Goal: Task Accomplishment & Management: Manage account settings

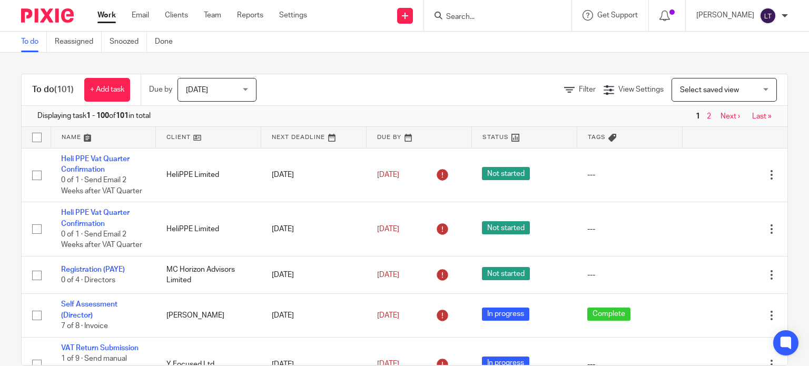
click at [540, 17] on input "Search" at bounding box center [492, 17] width 95 height 9
paste input "Guitar Parts & Services Limited"
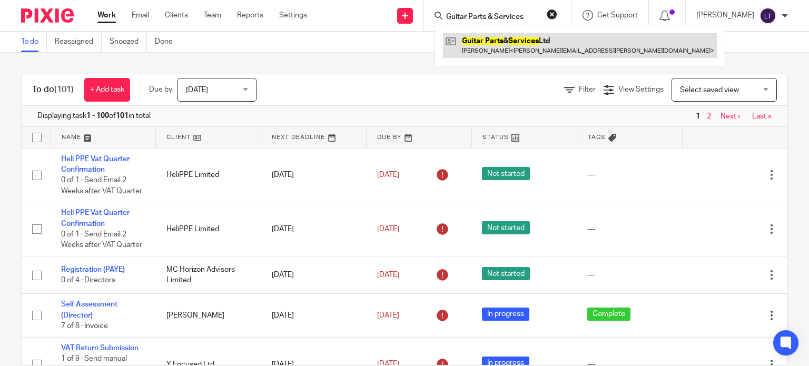
type input "Guitar Parts & Services"
click at [543, 42] on link at bounding box center [580, 45] width 274 height 24
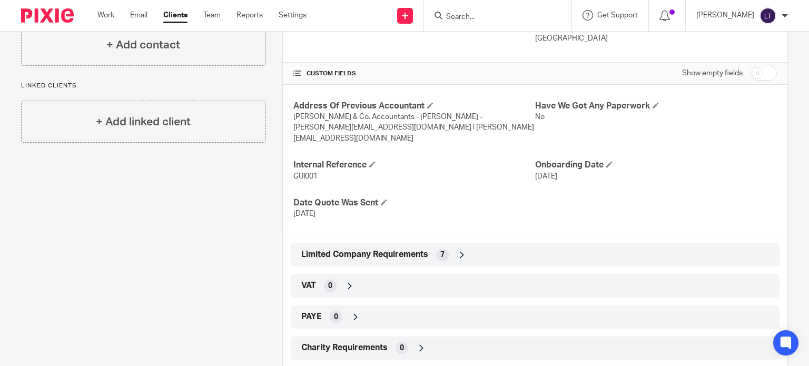
scroll to position [211, 0]
click at [458, 252] on icon at bounding box center [462, 254] width 11 height 11
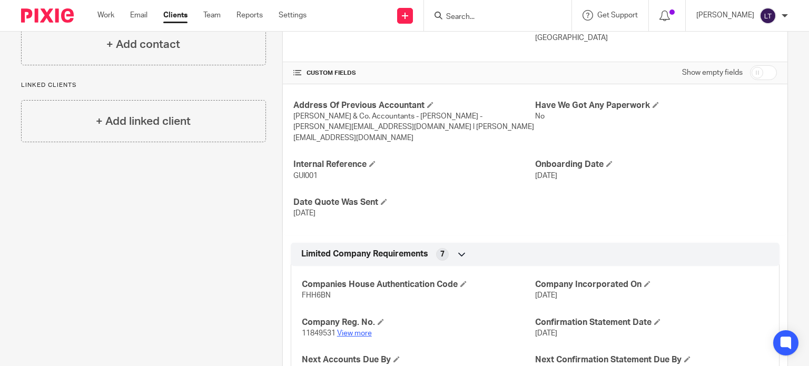
click at [362, 332] on link "View more" at bounding box center [354, 333] width 35 height 7
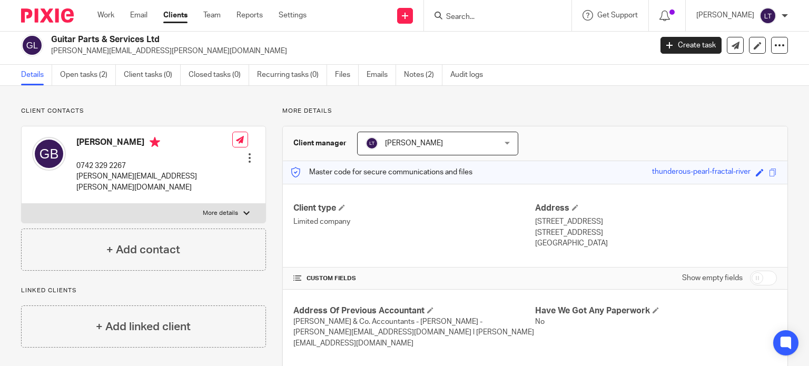
scroll to position [0, 0]
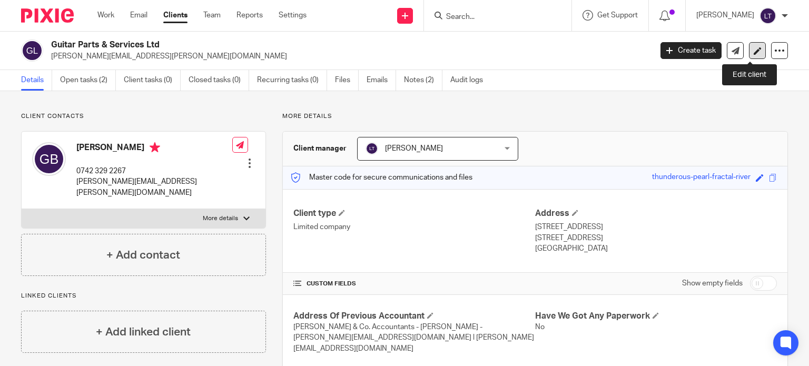
click at [749, 46] on link at bounding box center [757, 50] width 17 height 17
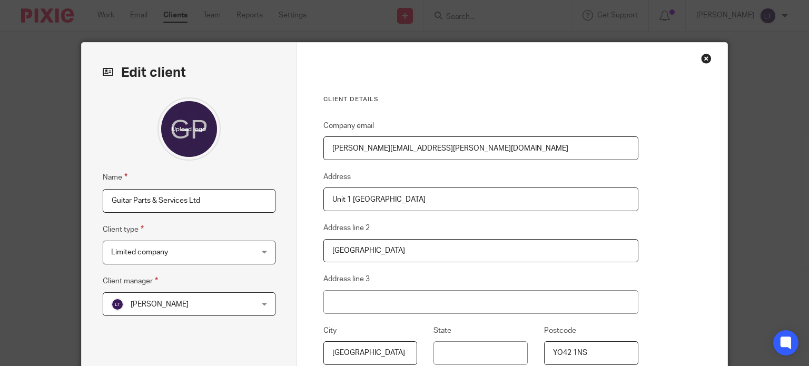
click at [199, 200] on input "Guitar Parts & Services Ltd" at bounding box center [189, 201] width 173 height 24
type input "Guitar Parts & Services Limited"
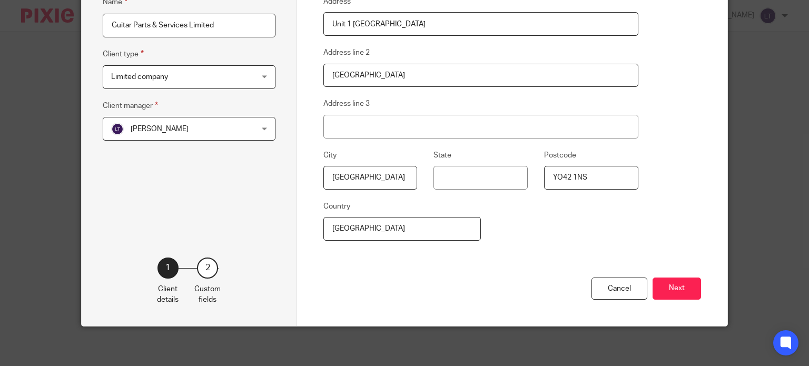
scroll to position [176, 0]
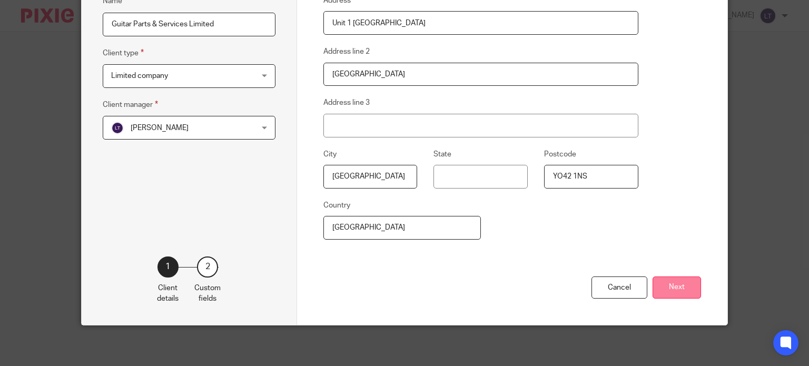
click at [674, 284] on button "Next" at bounding box center [676, 287] width 48 height 23
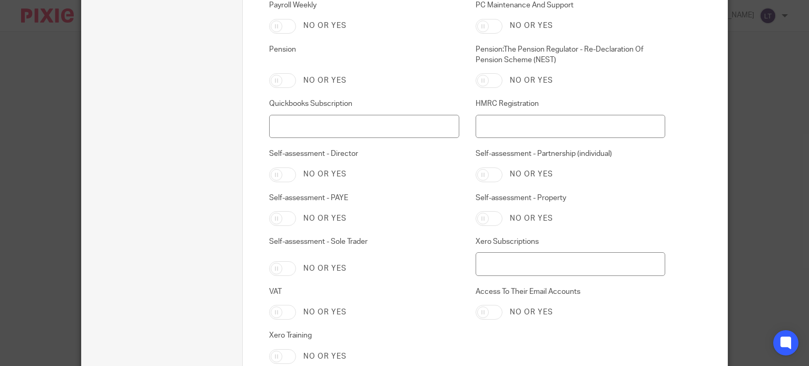
scroll to position [2303, 0]
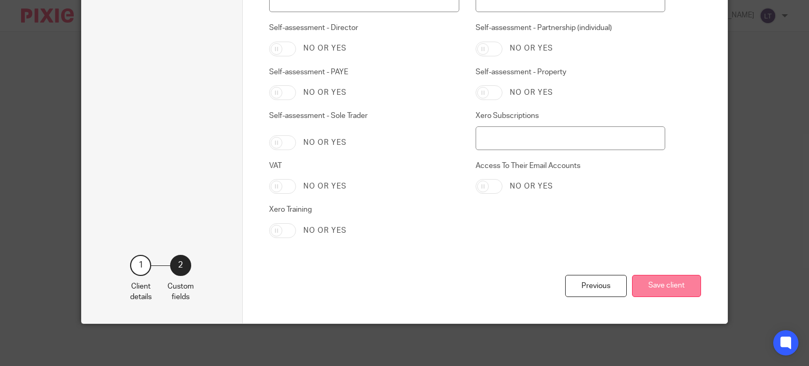
click at [668, 285] on button "Save client" at bounding box center [666, 286] width 69 height 23
click at [668, 284] on button "Save client" at bounding box center [666, 286] width 69 height 23
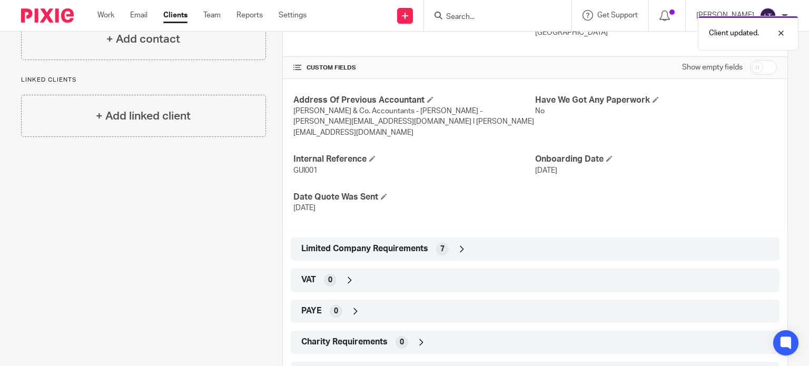
scroll to position [211, 0]
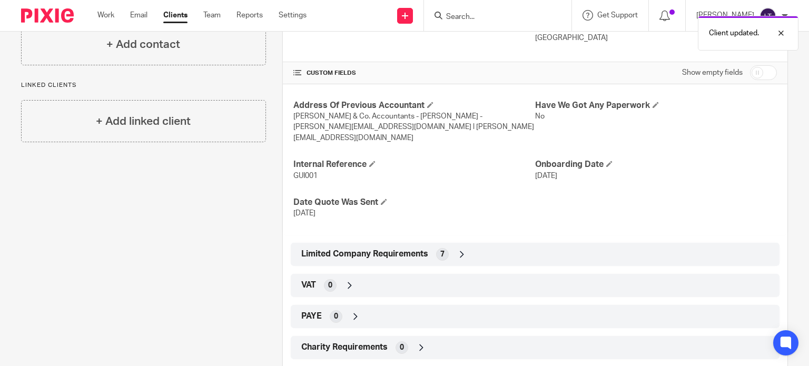
click at [459, 256] on icon at bounding box center [462, 254] width 11 height 11
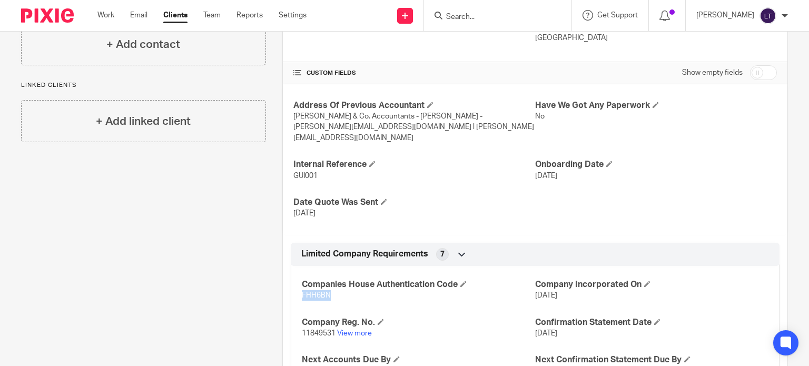
drag, startPoint x: 330, startPoint y: 294, endPoint x: 299, endPoint y: 294, distance: 31.1
click at [302, 294] on p "FHH6BN" at bounding box center [418, 295] width 233 height 11
copy span "FHH6BN"
